Goal: Task Accomplishment & Management: Use online tool/utility

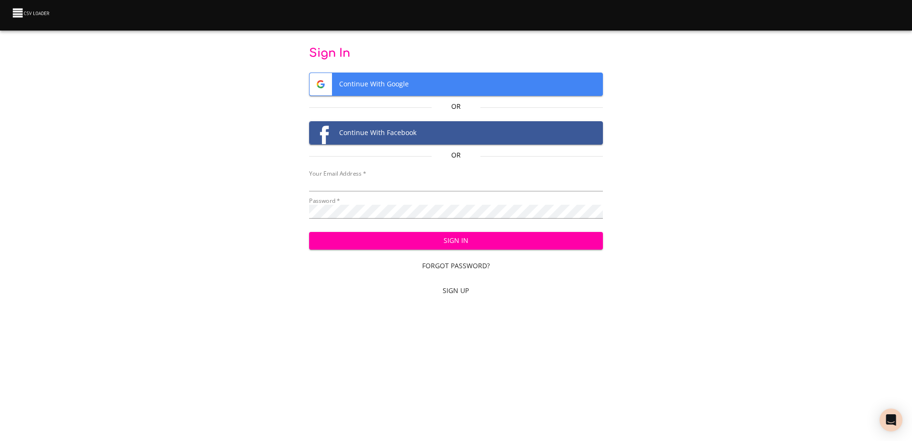
type input "[EMAIL_ADDRESS][DOMAIN_NAME]"
click at [450, 244] on span "Sign In" at bounding box center [456, 241] width 279 height 12
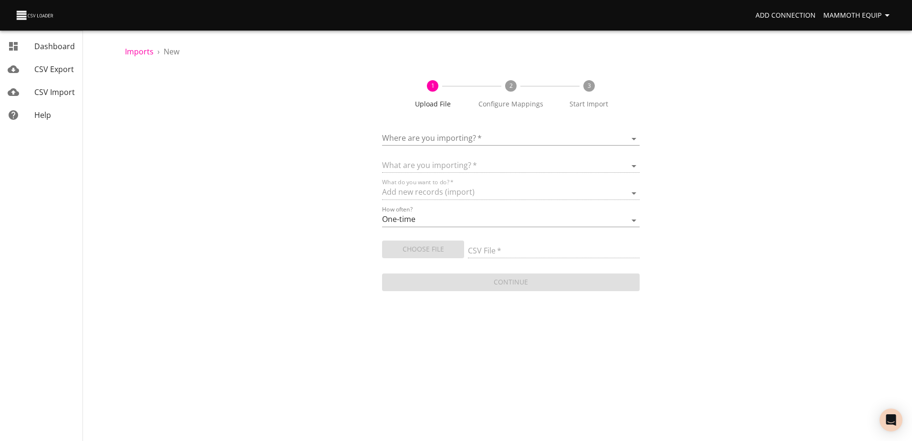
click at [631, 140] on body "Add Connection Mammoth Equip Dashboard CSV Export CSV Import Help Imports › New…" at bounding box center [456, 220] width 912 height 441
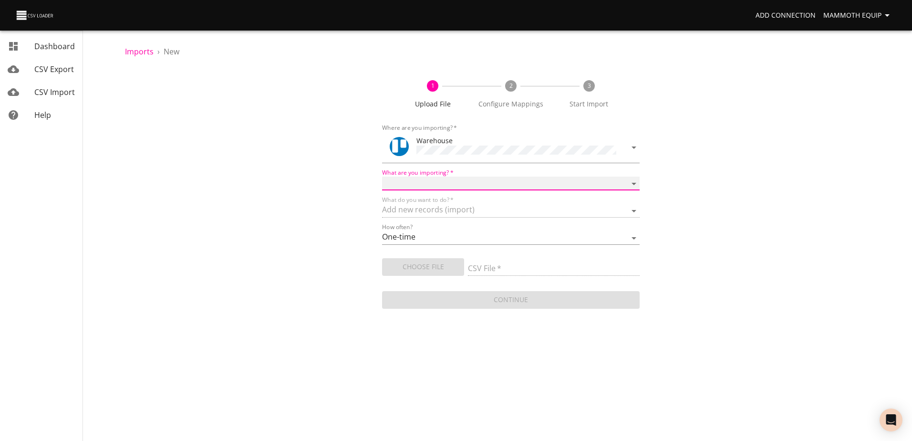
drag, startPoint x: 631, startPoint y: 181, endPoint x: 559, endPoint y: 189, distance: 72.9
click at [631, 181] on select "Boards Cards Checkitems Checklists" at bounding box center [510, 184] width 257 height 14
select select "cards"
click at [382, 177] on select "Boards Cards Checkitems Checklists" at bounding box center [510, 184] width 257 height 14
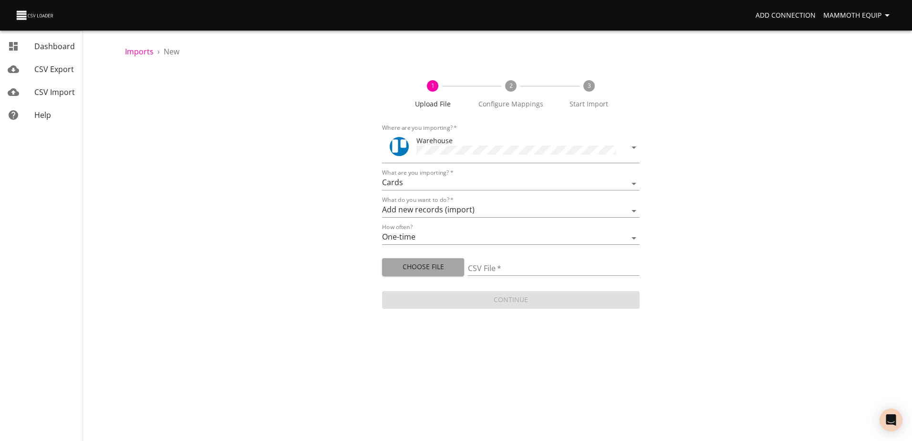
click at [439, 263] on span "Choose File" at bounding box center [423, 267] width 67 height 12
type input "Import1.xlsx"
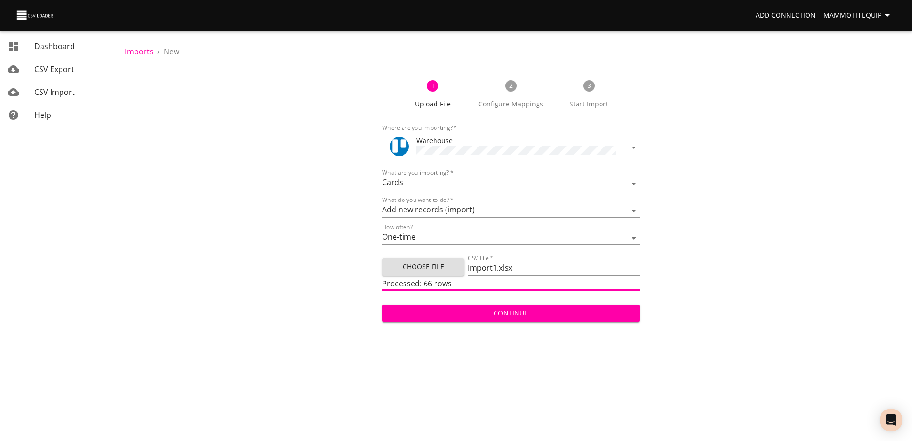
click at [496, 315] on span "Continue" at bounding box center [511, 313] width 242 height 12
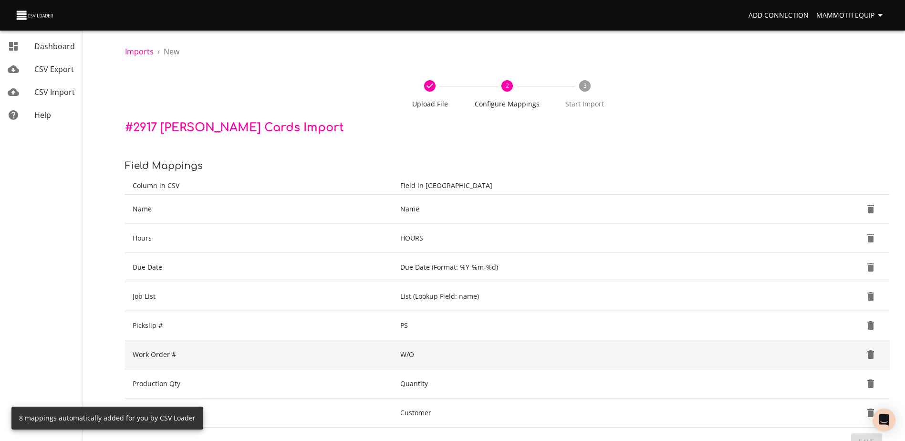
scroll to position [101, 0]
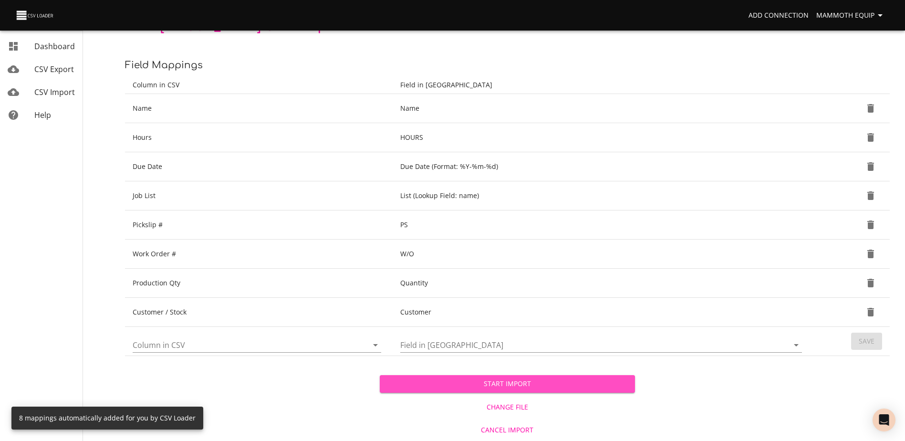
click at [493, 379] on span "Start Import" at bounding box center [507, 384] width 240 height 12
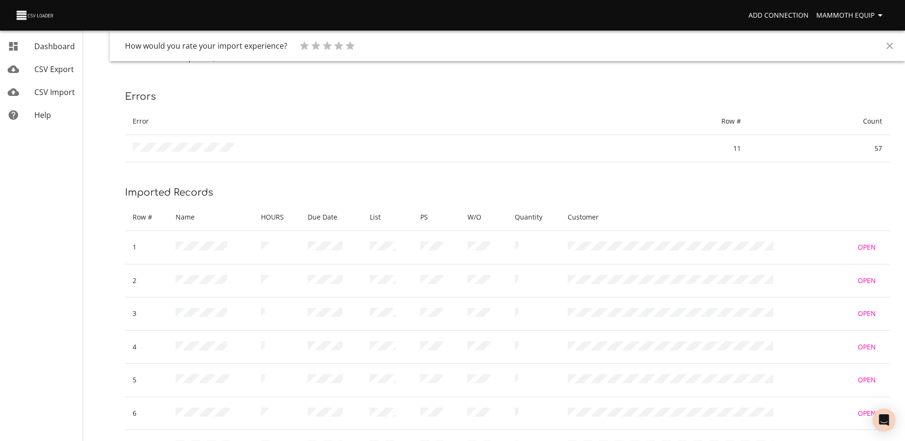
scroll to position [187, 0]
